Goal: Find specific page/section: Find specific page/section

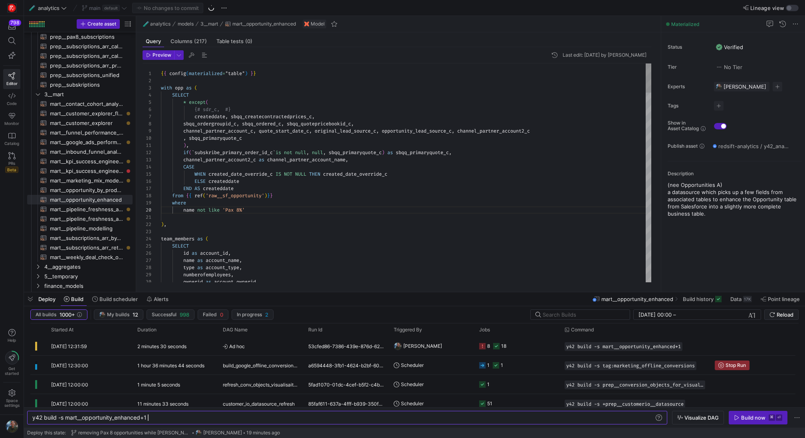
scroll to position [0, 115]
